Goal: Information Seeking & Learning: Learn about a topic

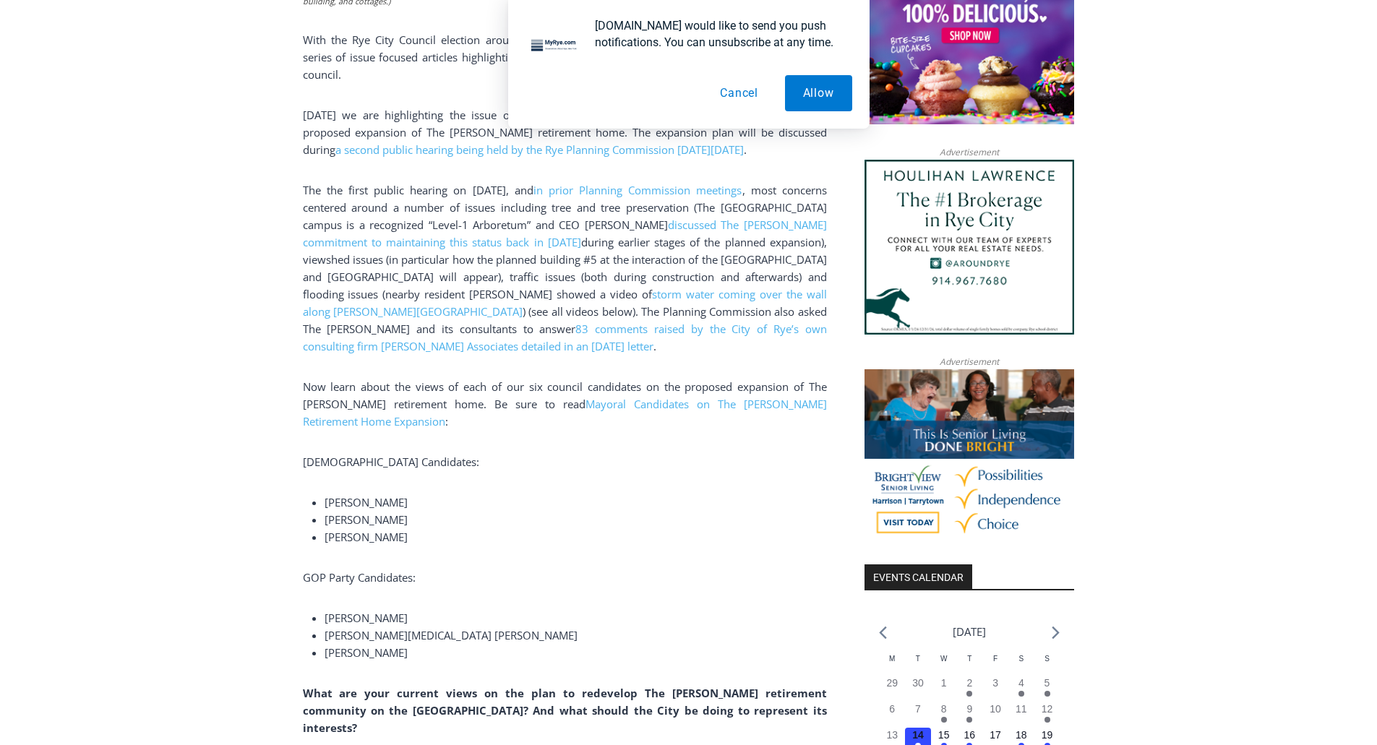
scroll to position [1084, 0]
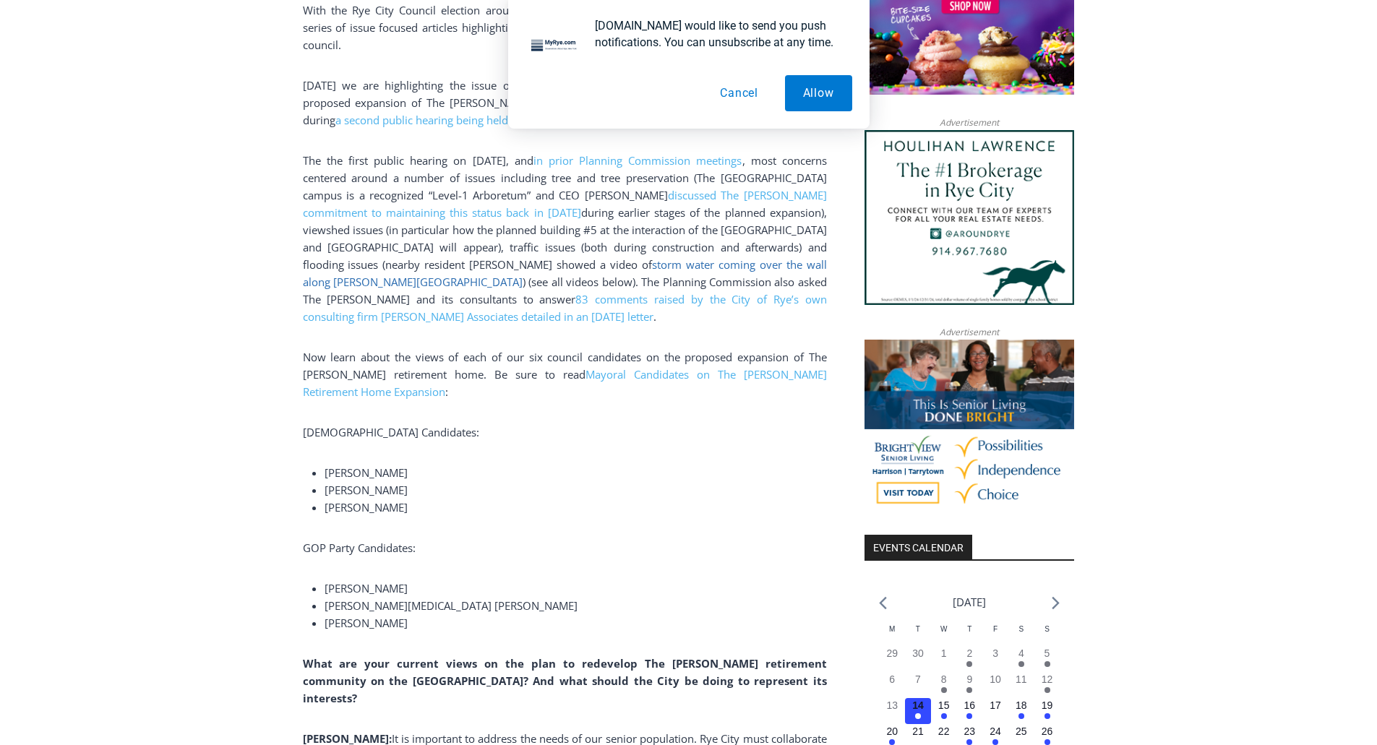
click at [690, 262] on link "storm water coming over the wall along [PERSON_NAME][GEOGRAPHIC_DATA]" at bounding box center [565, 273] width 524 height 32
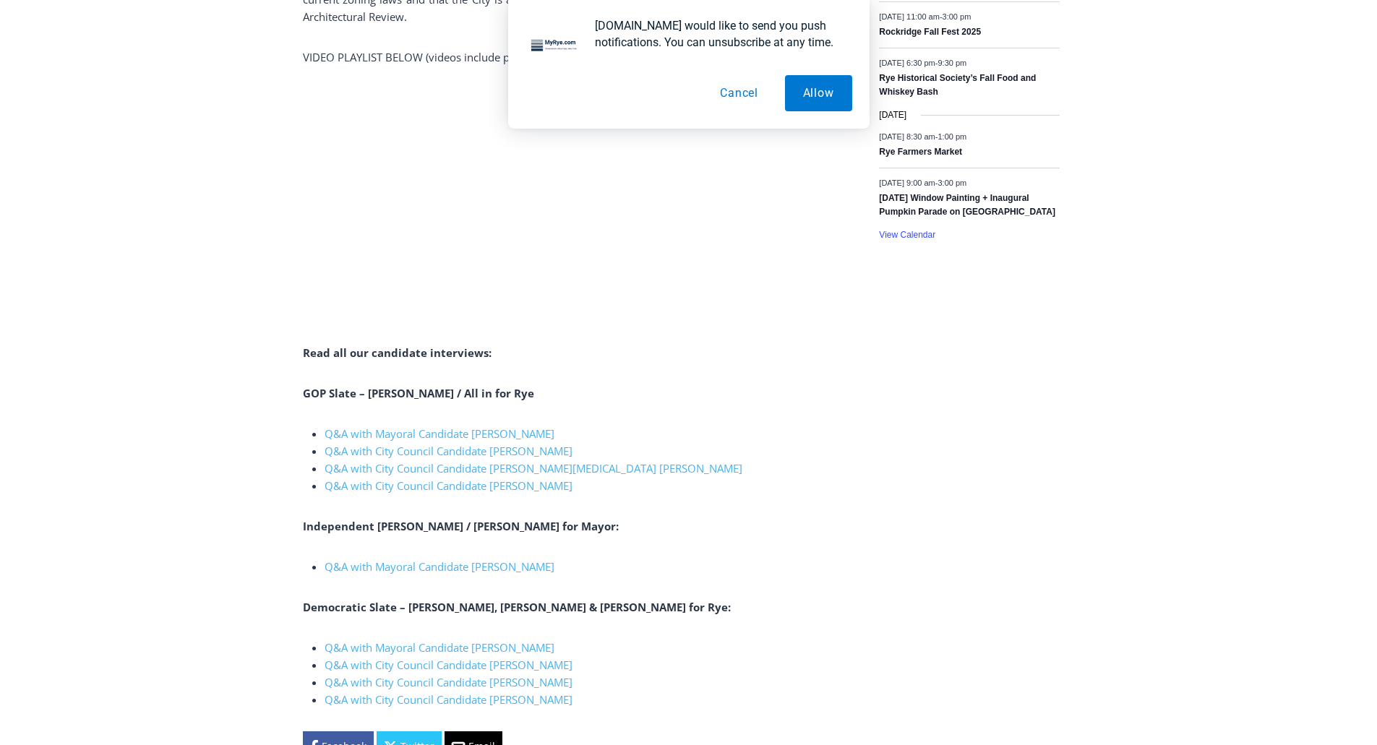
scroll to position [2386, 0]
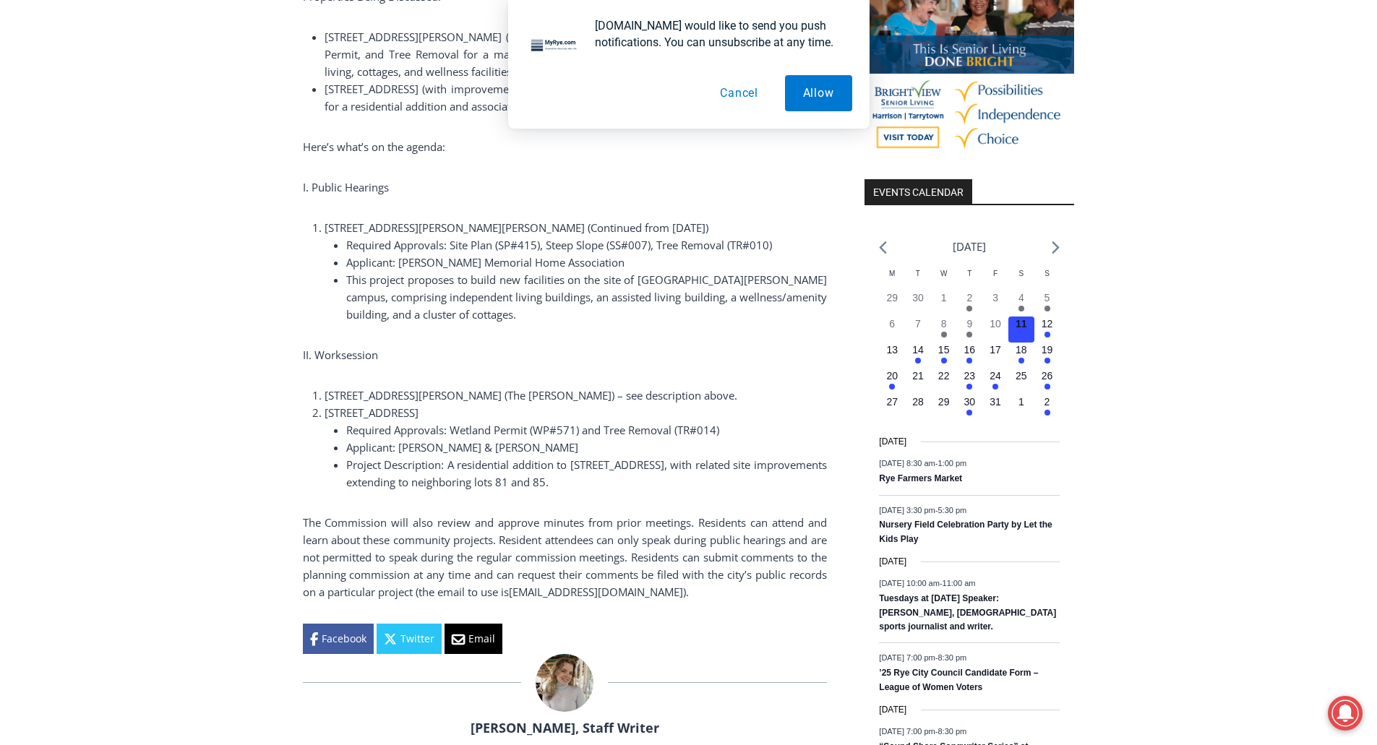
scroll to position [1446, 0]
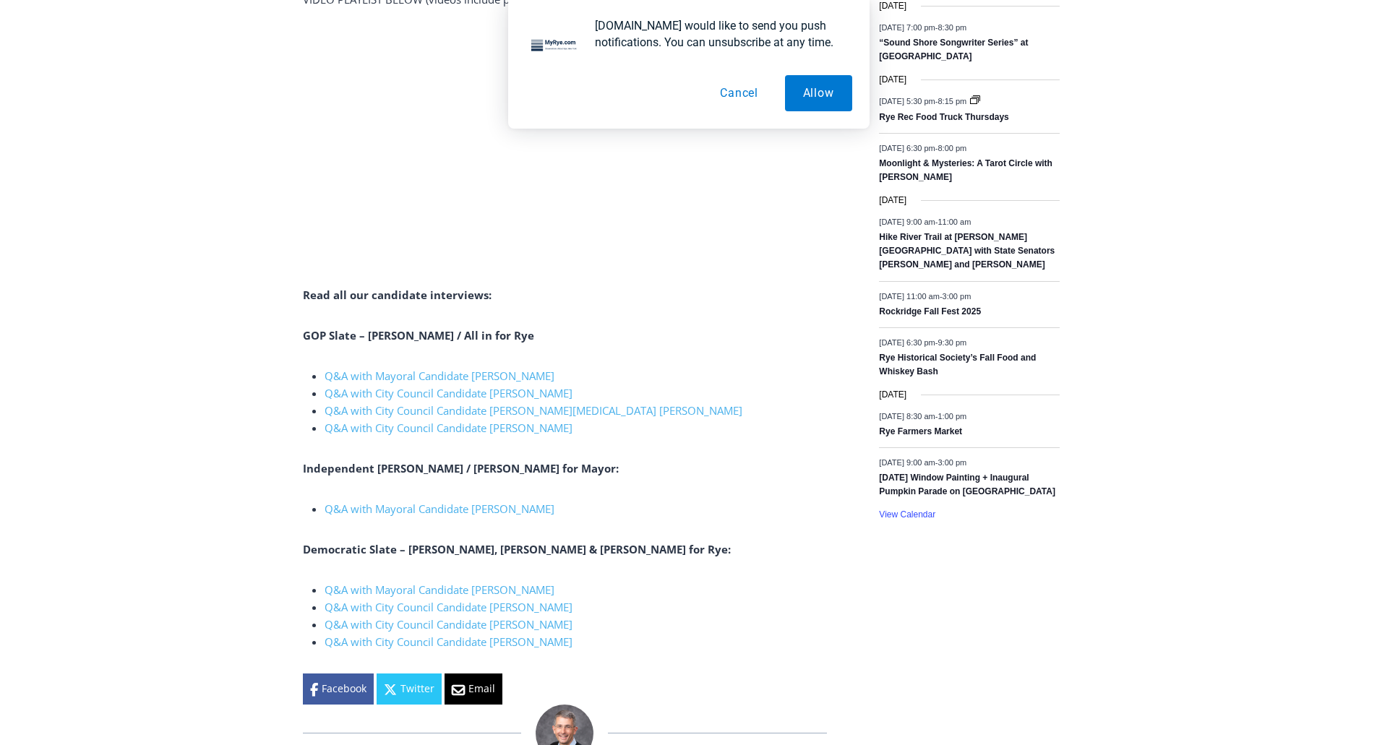
scroll to position [2097, 0]
